Goal: Task Accomplishment & Management: Use online tool/utility

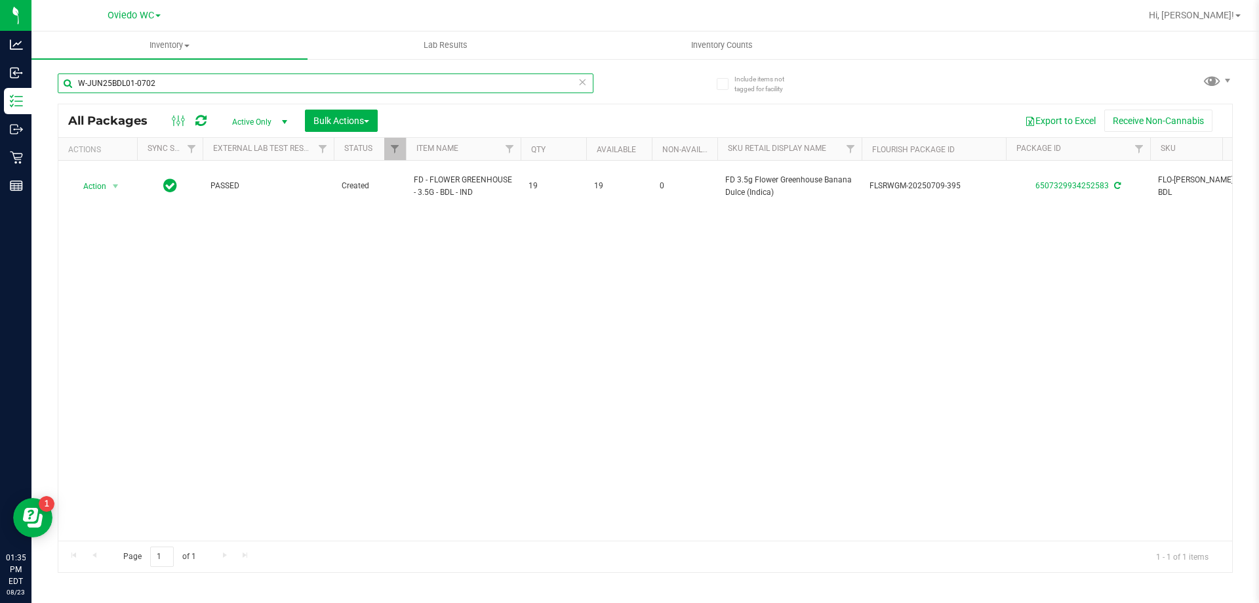
drag, startPoint x: 195, startPoint y: 86, endPoint x: 57, endPoint y: 77, distance: 138.0
click at [57, 77] on div "Include items not tagged for facility W-JUN25BDL01-0702 All Packages Active Onl…" at bounding box center [645, 258] width 1228 height 400
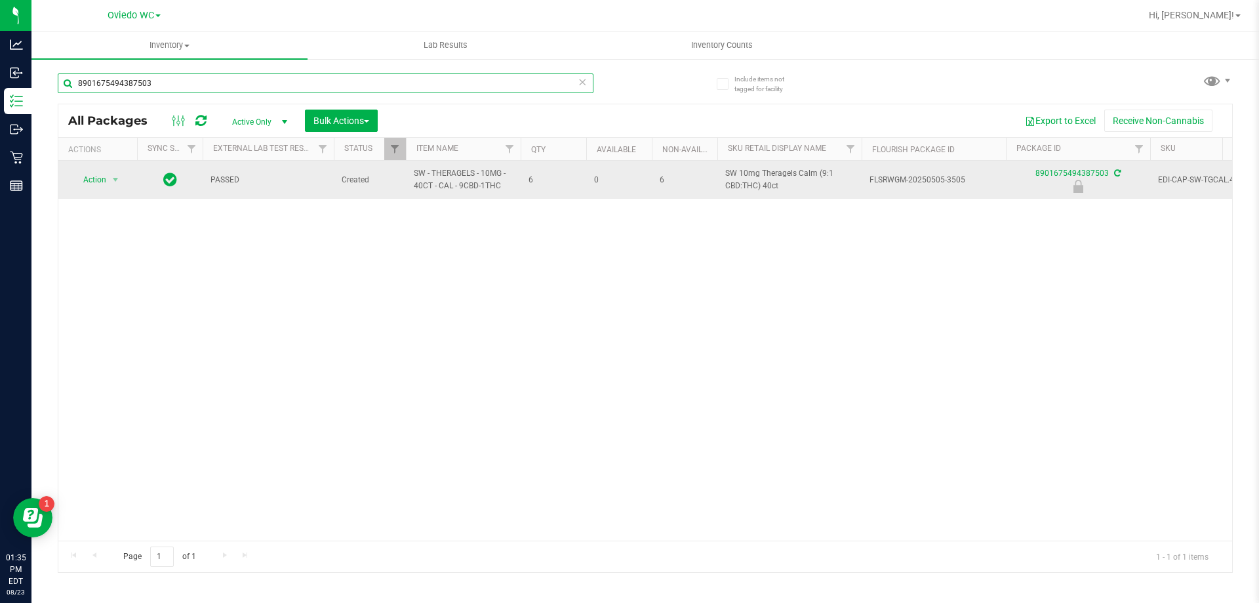
type input "8901675494387503"
click at [106, 181] on span "Action" at bounding box center [88, 180] width 35 height 18
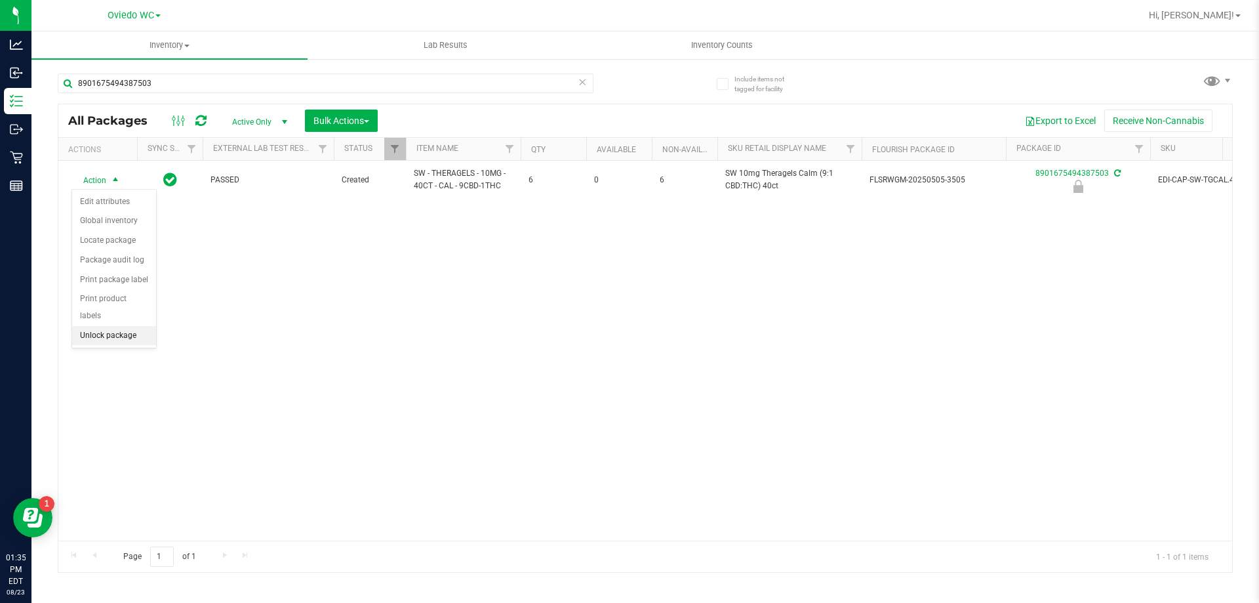
click at [99, 326] on li "Unlock package" at bounding box center [114, 336] width 84 height 20
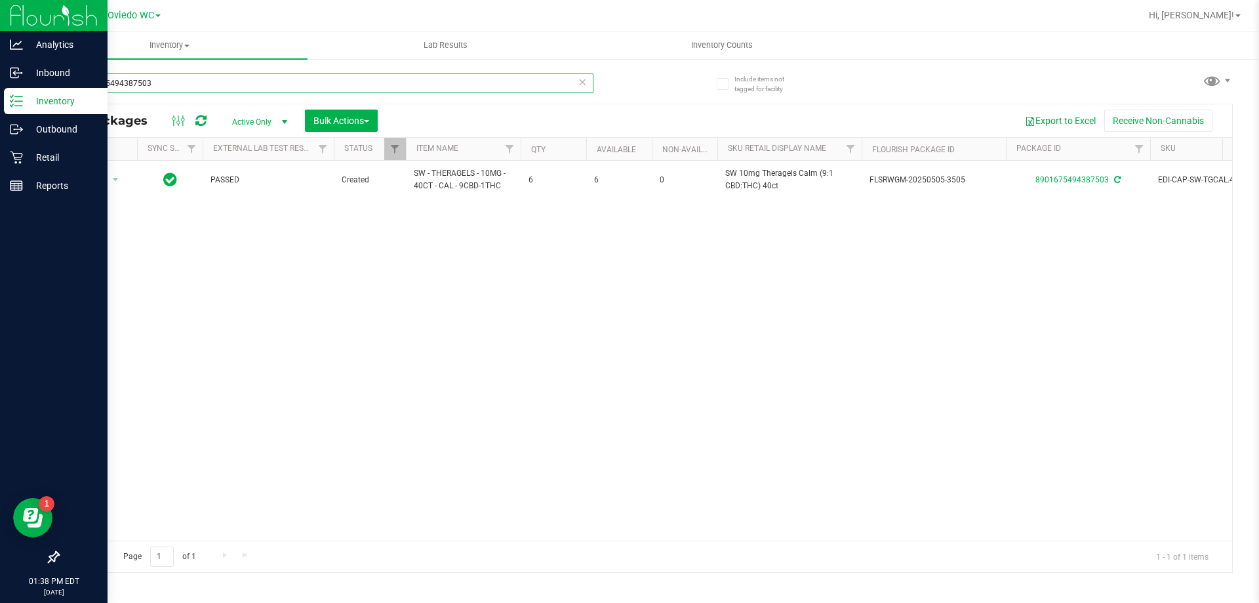
drag, startPoint x: 222, startPoint y: 77, endPoint x: 0, endPoint y: 96, distance: 223.1
click at [0, 96] on div "Analytics Inbound Inventory Outbound Retail Reports 01:38 PM EDT [DATE] 08/23 […" at bounding box center [629, 301] width 1259 height 603
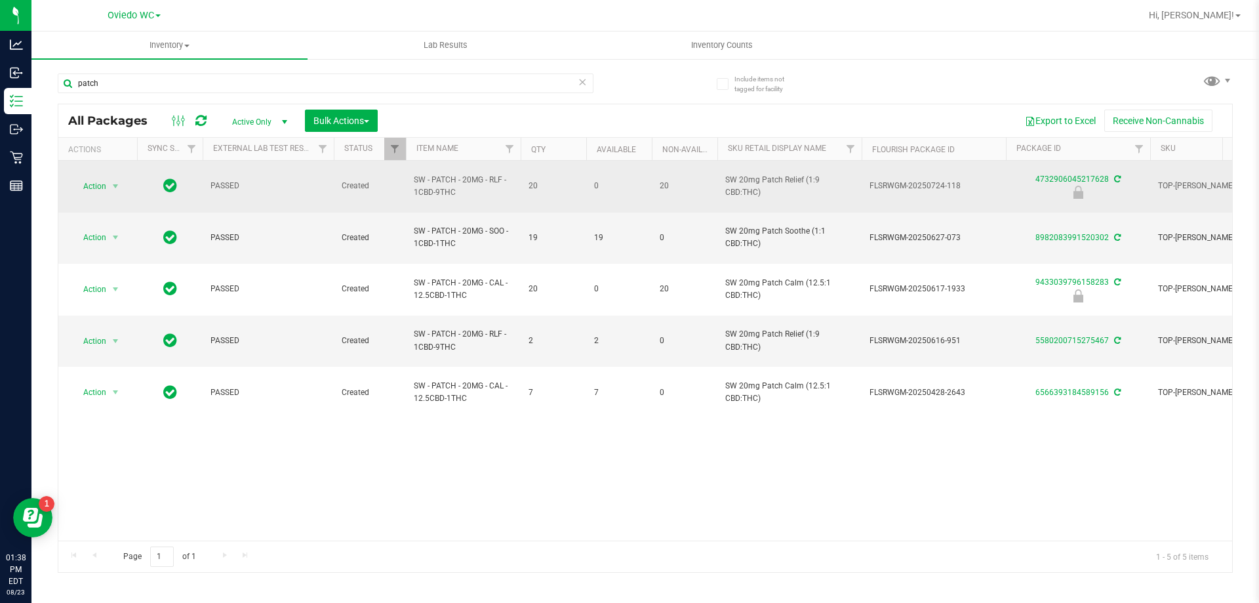
drag, startPoint x: 463, startPoint y: 186, endPoint x: 401, endPoint y: 179, distance: 62.1
copy tr "SW - PATCH - 20MG - RLF - 1CBD-9THC"
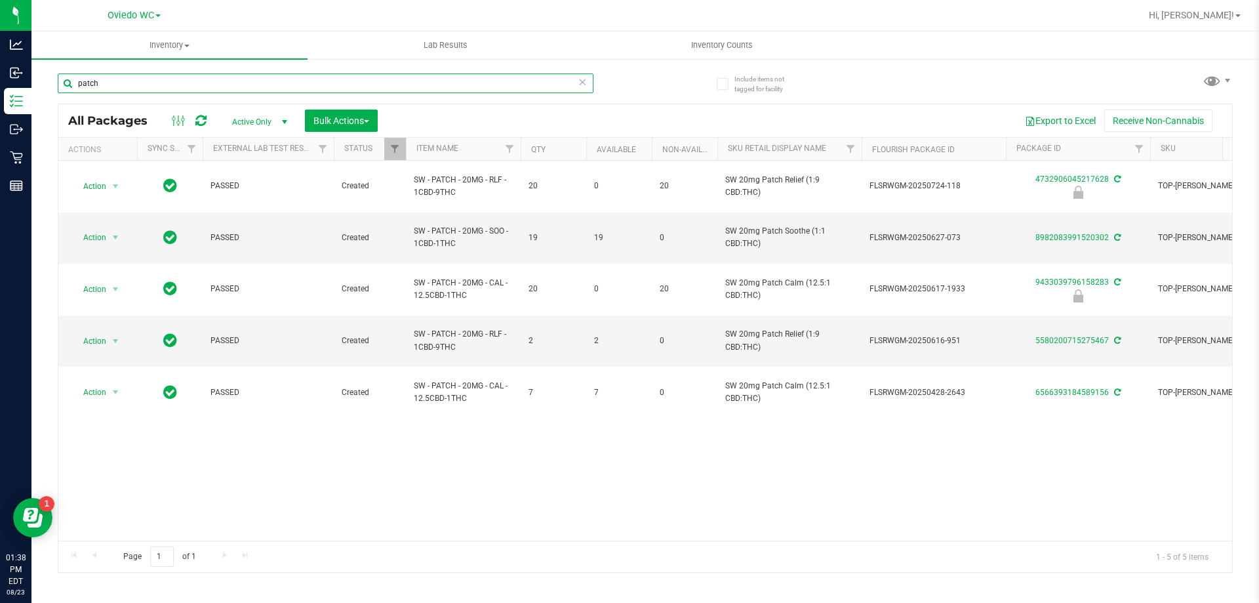
click at [159, 77] on input "patch" at bounding box center [326, 83] width 536 height 20
type input "p"
paste input "SW - PATCH - 20MG - RLF - 1CBD-9THC"
type input "SW - PATCH - 20MG - RLF - 1CBD-9THC"
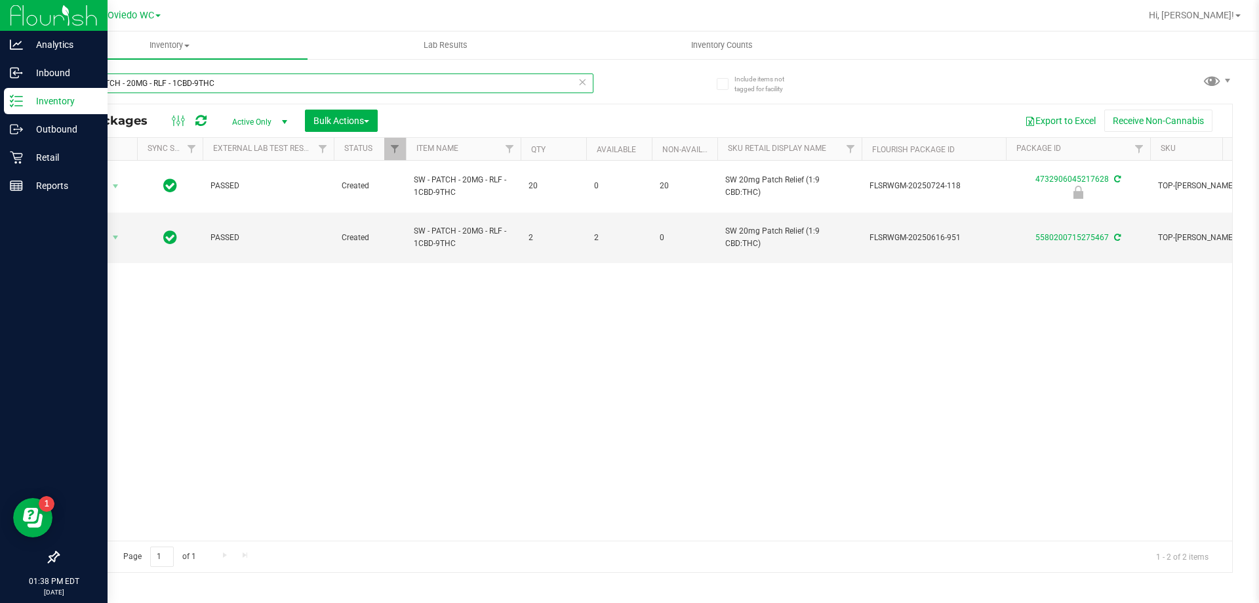
drag, startPoint x: 254, startPoint y: 84, endPoint x: 0, endPoint y: 101, distance: 254.4
click at [0, 101] on div "Analytics Inbound Inventory Outbound Retail Reports 01:38 PM EDT [DATE] 08/23 […" at bounding box center [629, 301] width 1259 height 603
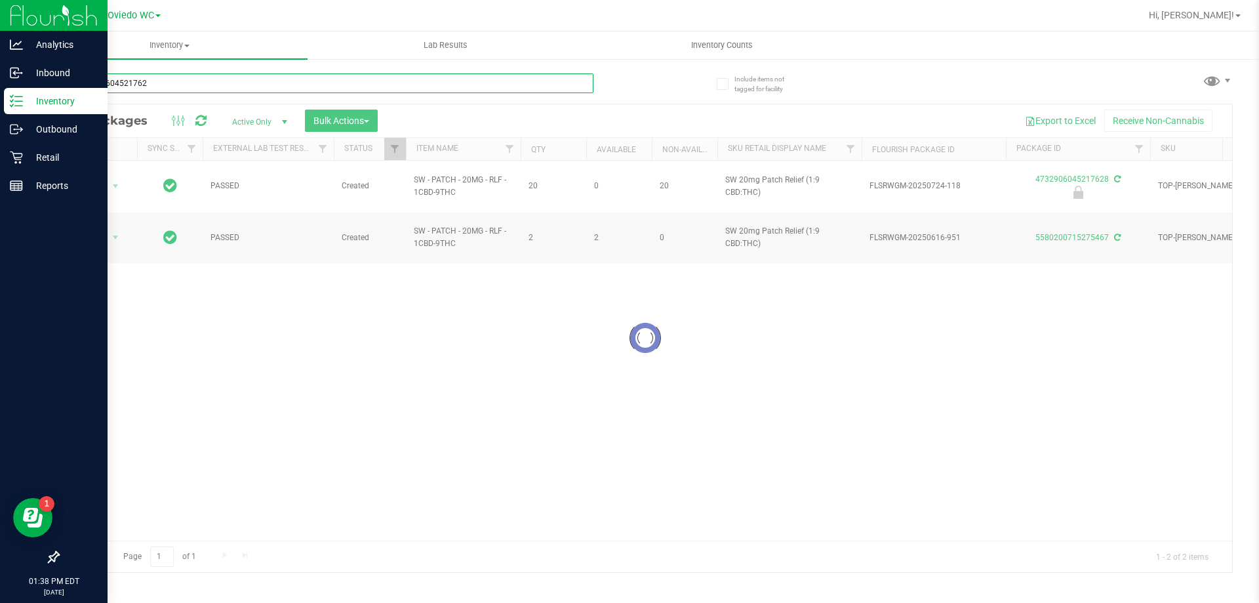
type input "4732906045217628"
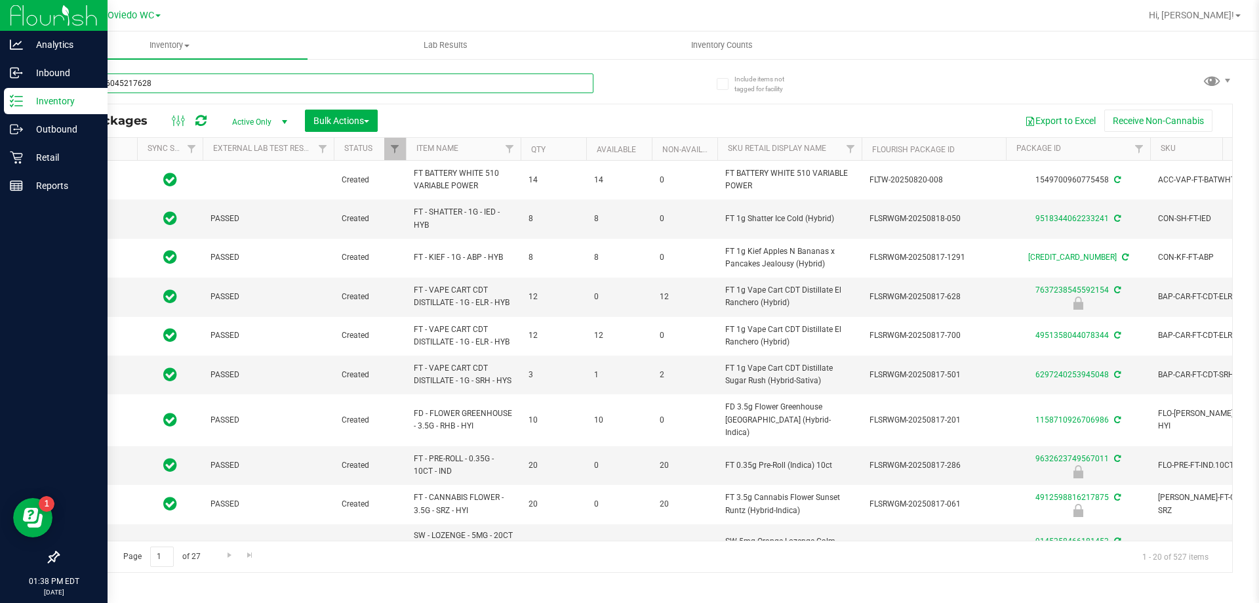
type input "[DATE]"
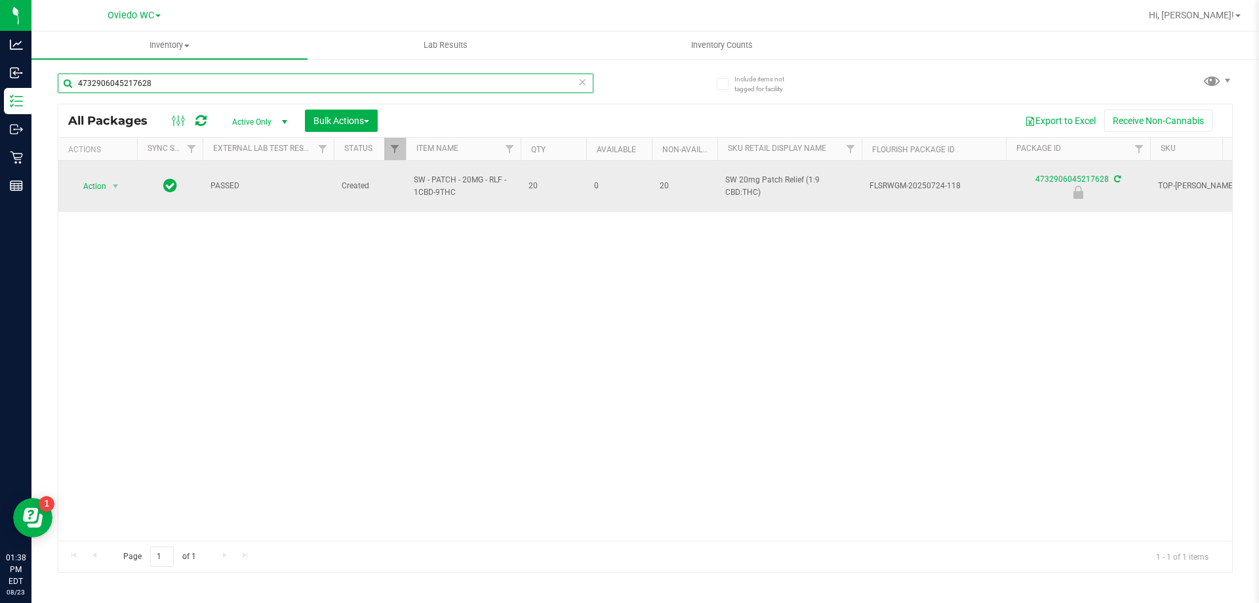
type input "4732906045217628"
click at [109, 183] on span "select" at bounding box center [116, 186] width 16 height 18
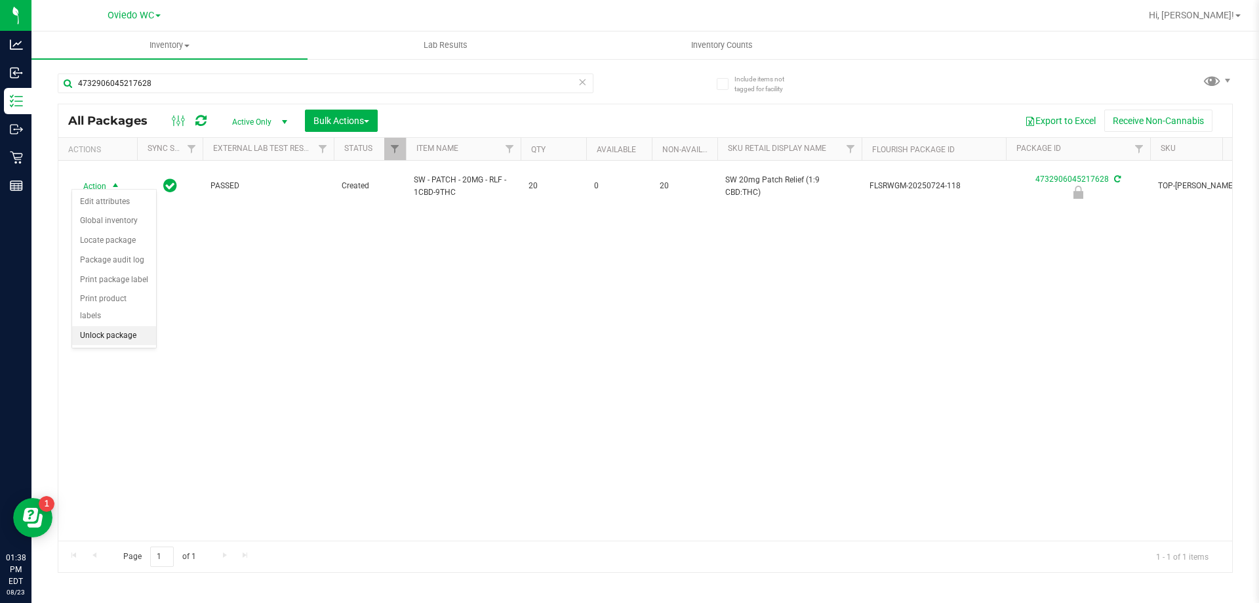
click at [119, 326] on li "Unlock package" at bounding box center [114, 336] width 84 height 20
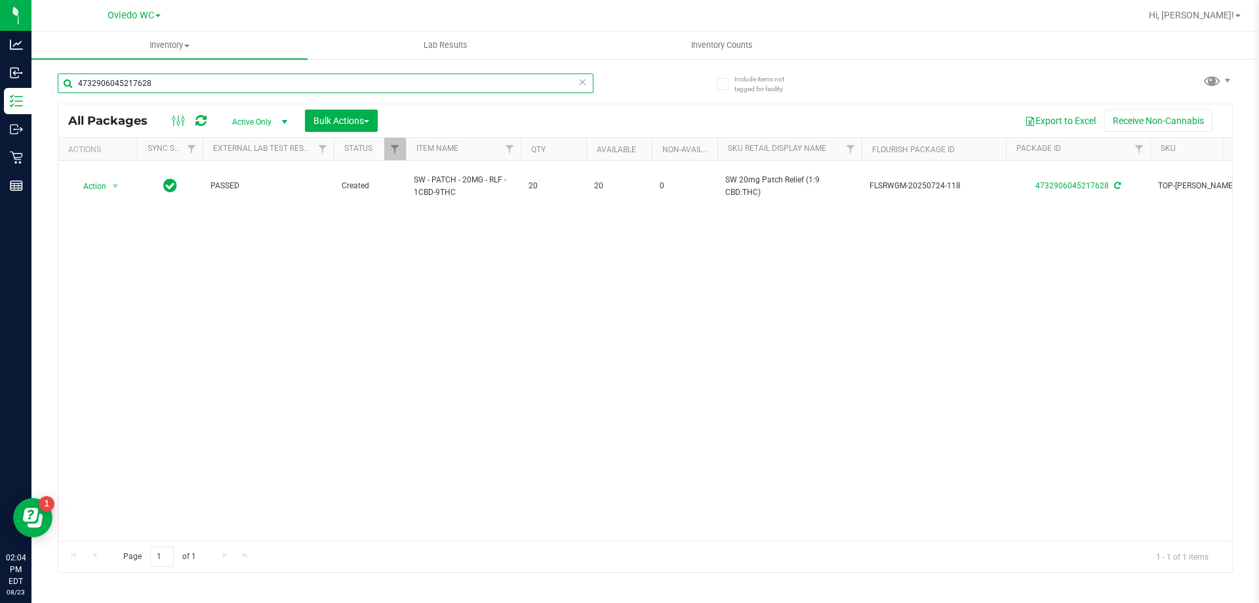
click at [218, 77] on input "4732906045217628" at bounding box center [326, 83] width 536 height 20
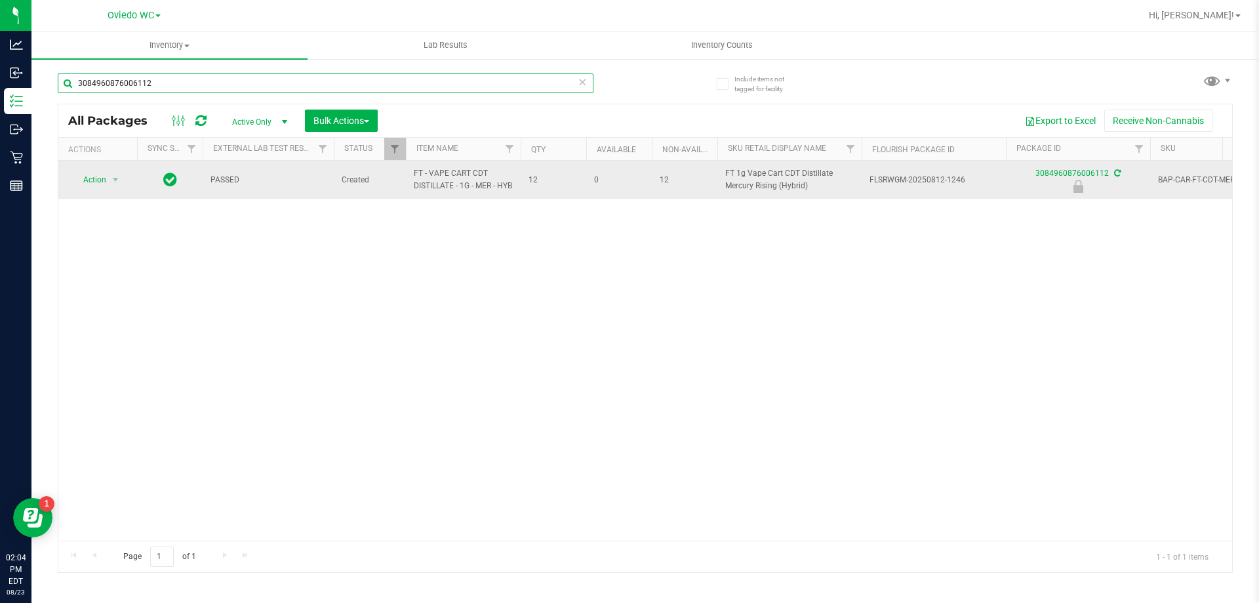
type input "3084960876006112"
click at [99, 178] on span "Action" at bounding box center [88, 180] width 35 height 18
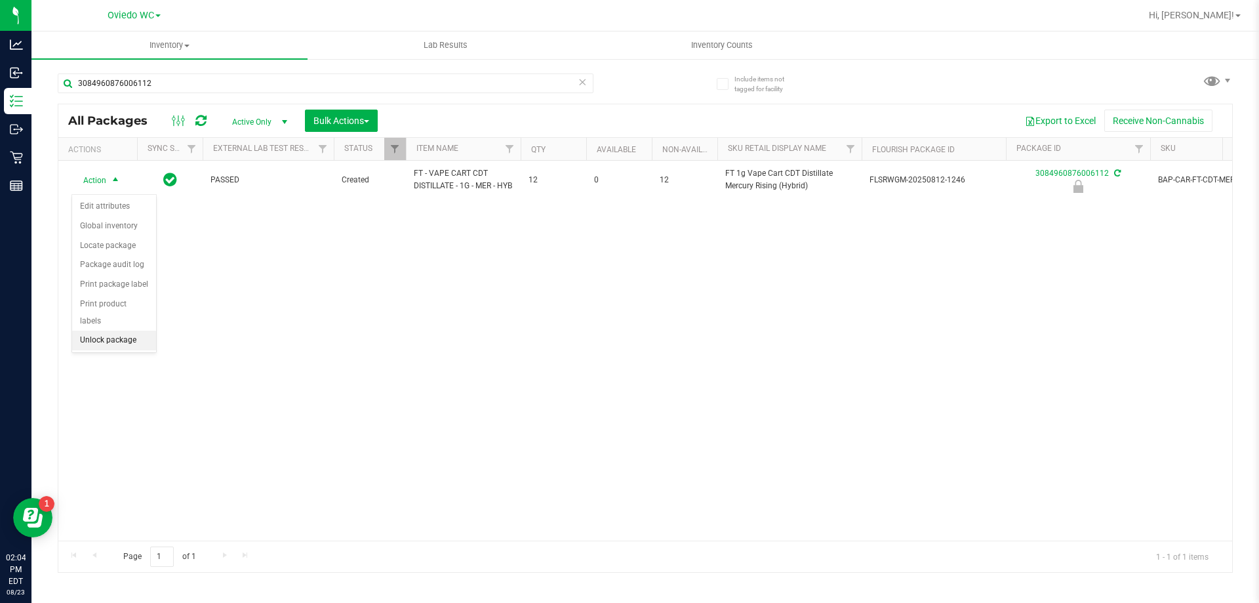
click at [129, 331] on li "Unlock package" at bounding box center [114, 341] width 84 height 20
